Goal: Find specific page/section: Find specific page/section

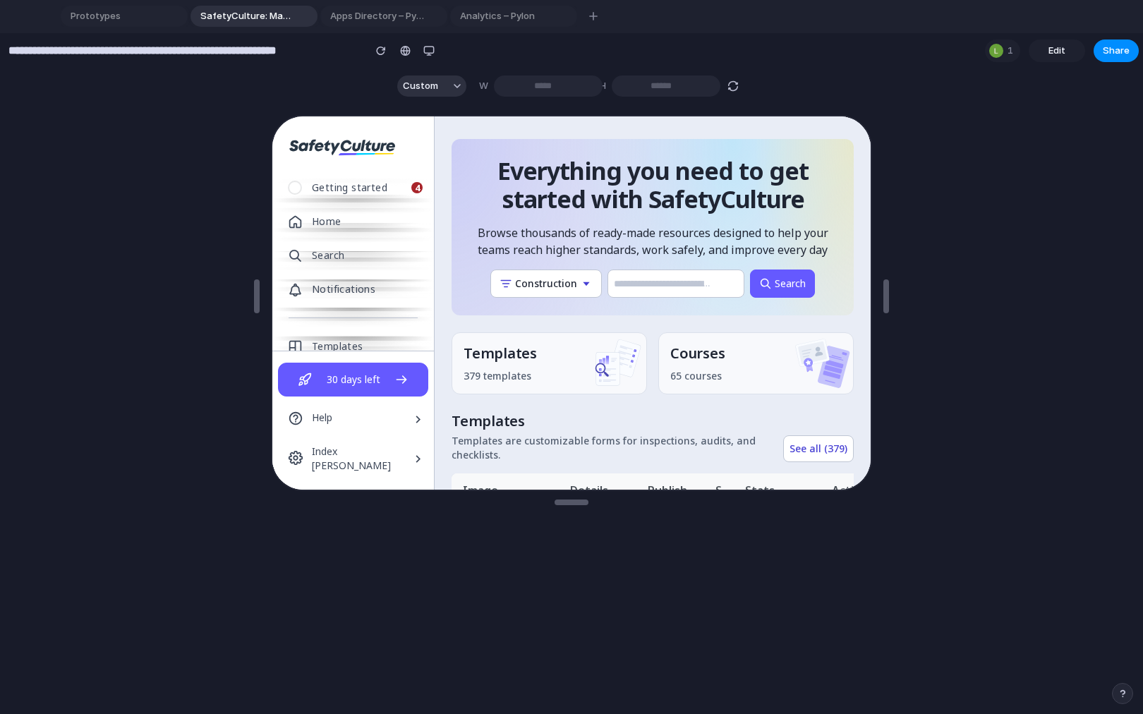
scroll to position [521, 0]
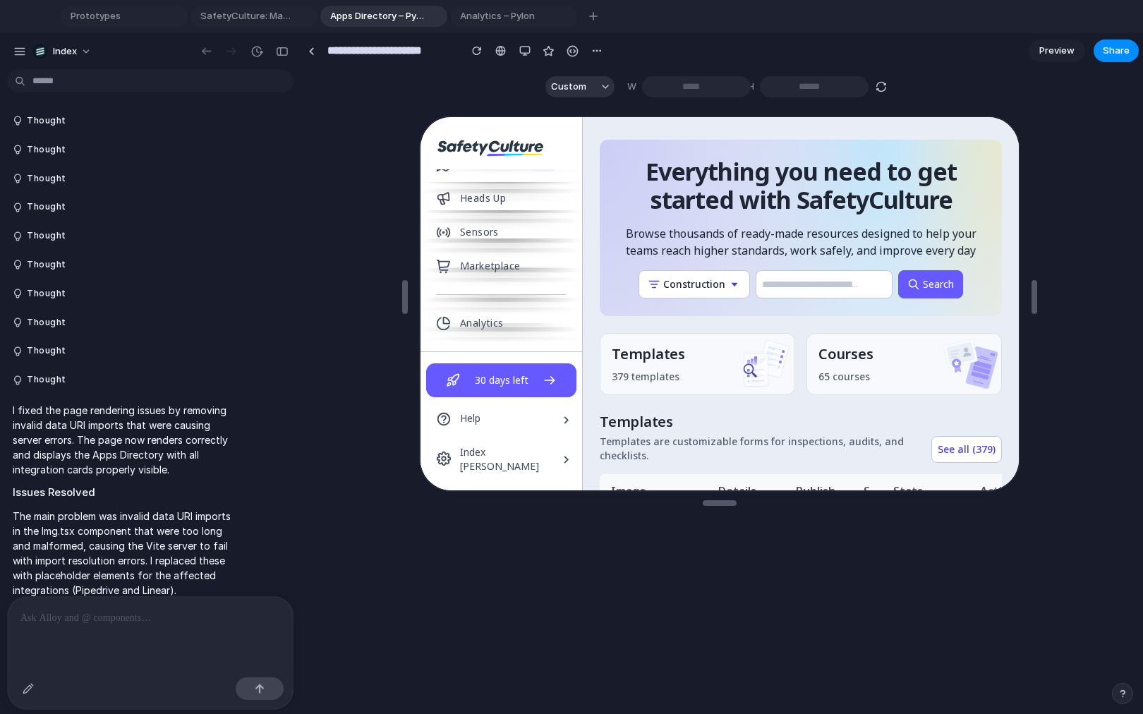
type input "**********"
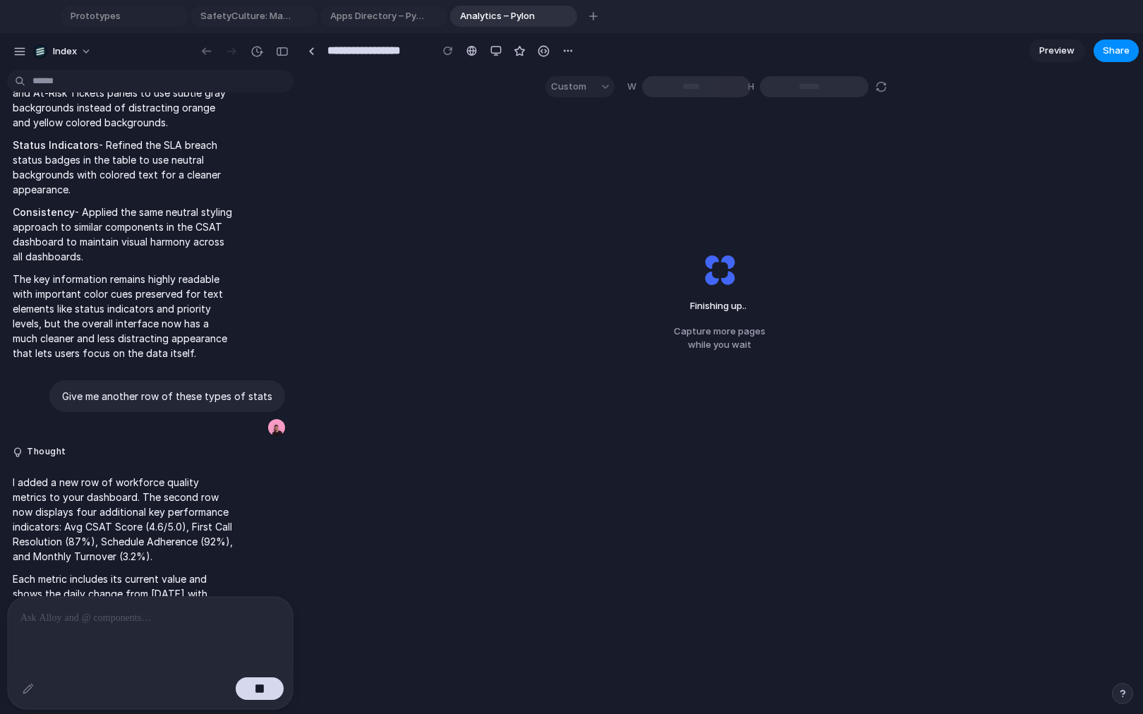
scroll to position [3396, 0]
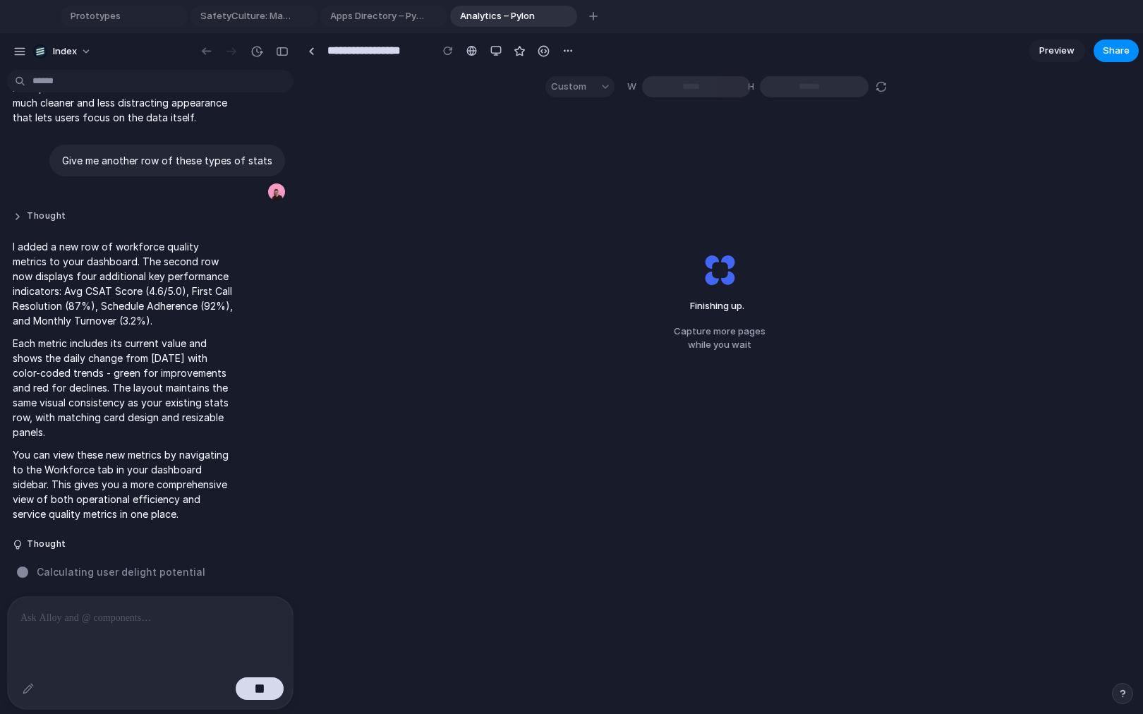
click at [188, 215] on button "Thought" at bounding box center [124, 216] width 222 height 12
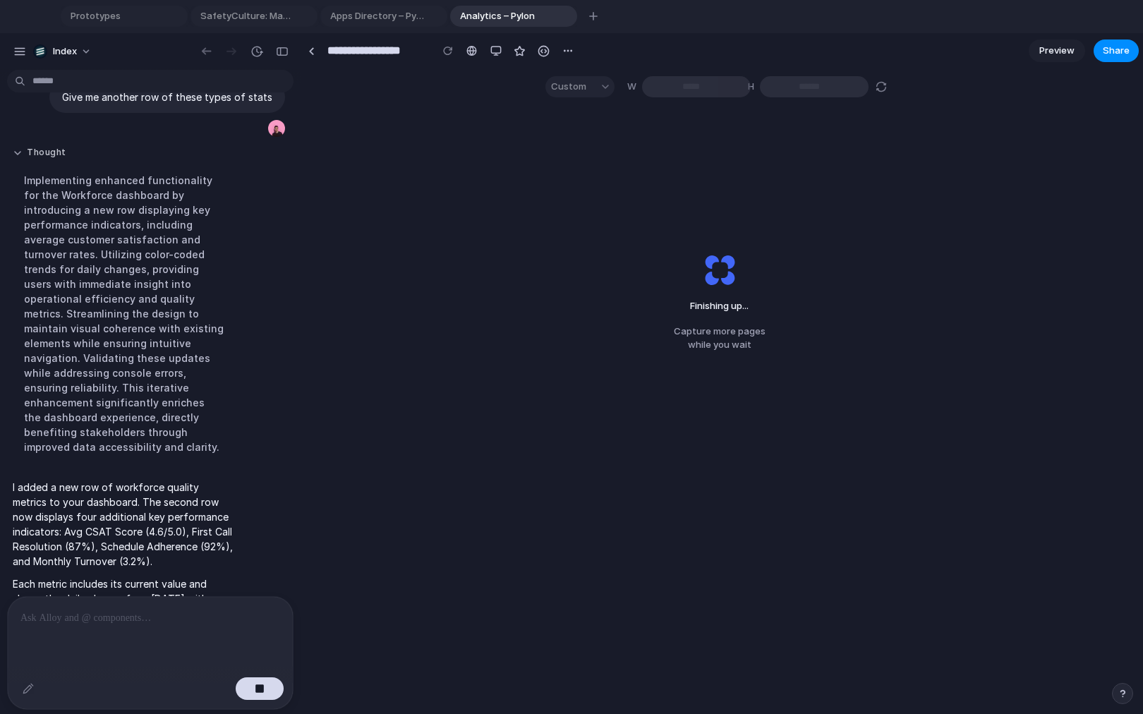
click at [50, 150] on button "Thought" at bounding box center [124, 153] width 222 height 12
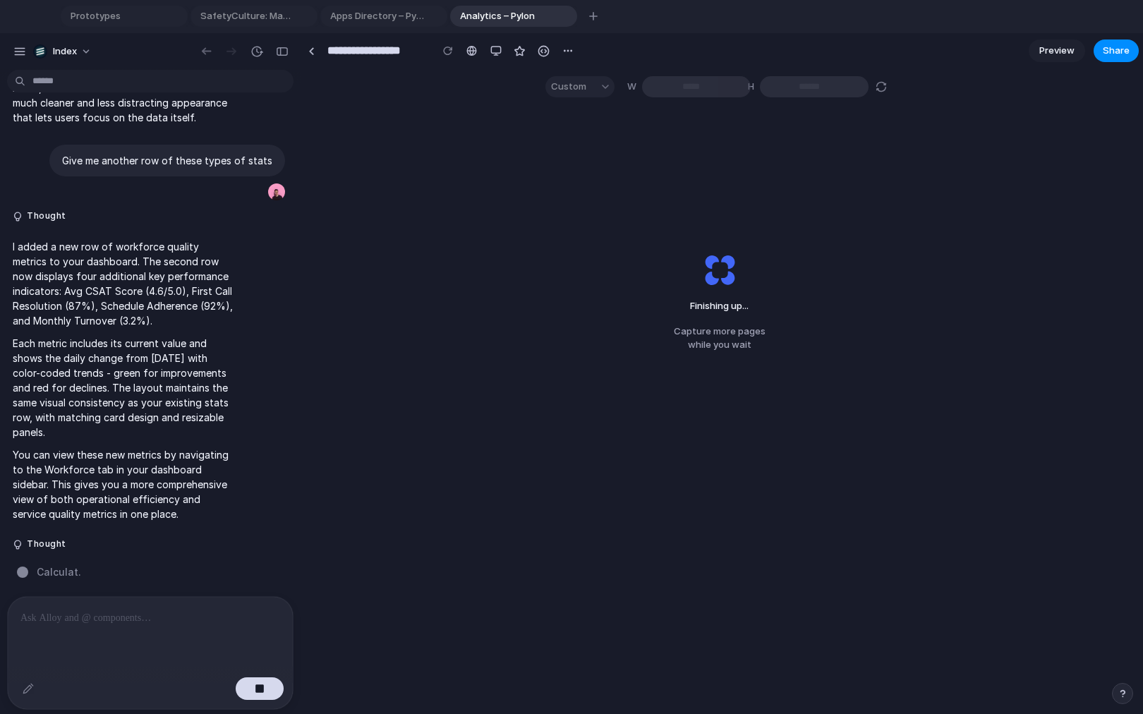
click at [443, 53] on div at bounding box center [447, 50] width 21 height 21
